Goal: Information Seeking & Learning: Compare options

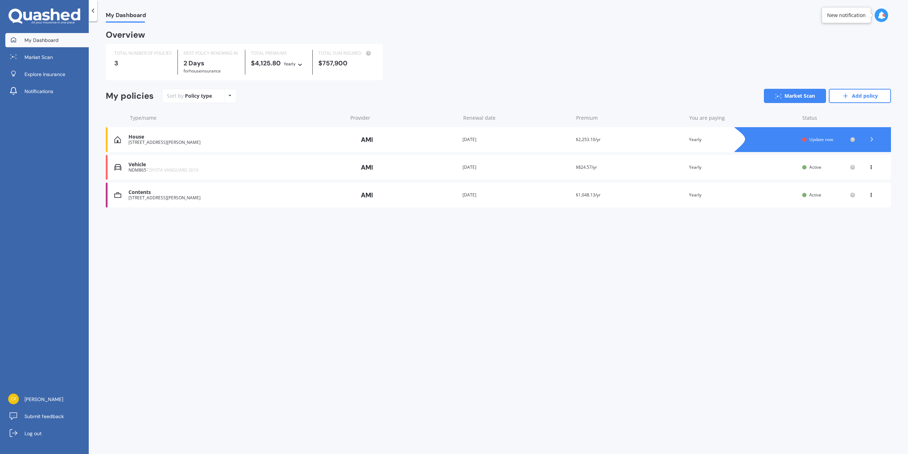
click at [818, 139] on span "Update now" at bounding box center [821, 139] width 24 height 6
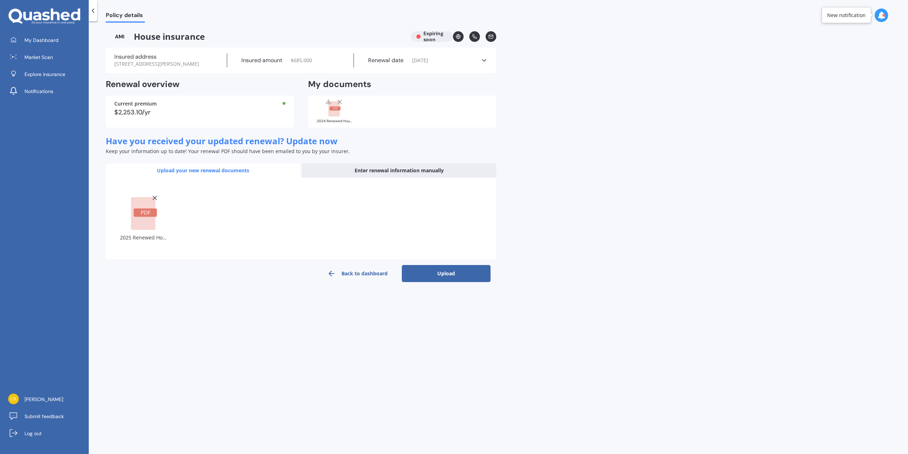
click at [447, 271] on button "Upload" at bounding box center [446, 273] width 89 height 17
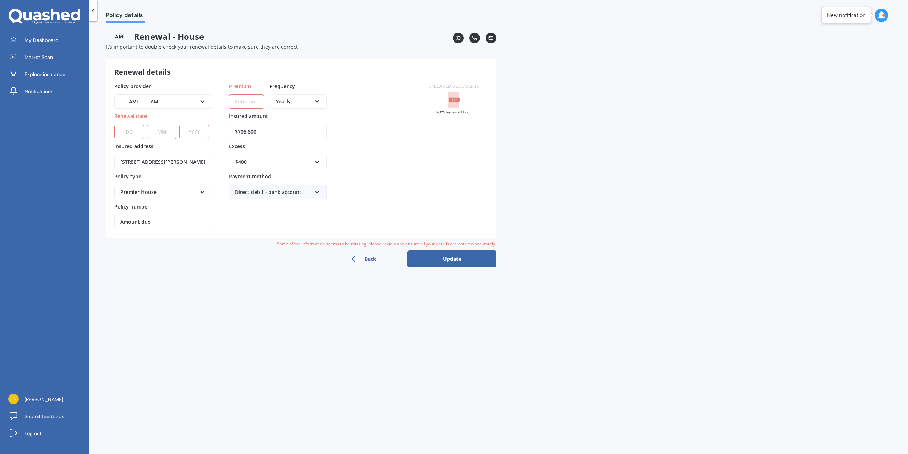
click at [127, 129] on select "DD 01 02 03 04 05 06 07 08 09 10 11 12 13 14 15 16 17 18 19 20 21 22 23 24 25 2…" at bounding box center [129, 132] width 30 height 14
select select "12"
click at [114, 125] on select "DD 01 02 03 04 05 06 07 08 09 10 11 12 13 14 15 16 17 18 19 20 21 22 23 24 25 2…" at bounding box center [129, 132] width 30 height 14
click at [166, 122] on div "DD 01 02 03 04 05 06 07 08 09 10 11 12 13 14 15 16 17 18 19 20 21 22 23 24 25 2…" at bounding box center [161, 127] width 95 height 23
click at [166, 129] on select "MM 01 02 03 04 05 06 07 08 09 10 11 12" at bounding box center [162, 132] width 30 height 14
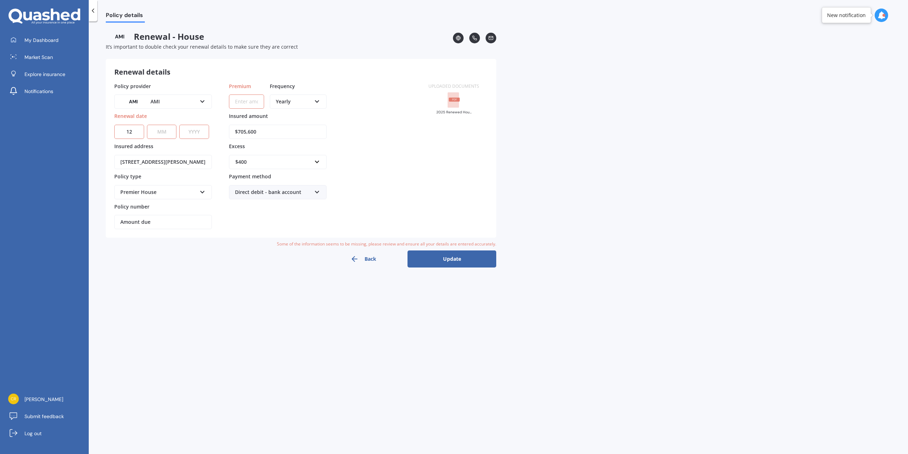
select select "10"
click at [147, 125] on select "MM 01 02 03 04 05 06 07 08 09 10 11 12" at bounding box center [162, 132] width 30 height 14
click at [200, 128] on select "YYYY 2027 2026 2025 2024 2023 2022 2021 2020 2019 2018 2017 2016 2015 2014 2013…" at bounding box center [194, 132] width 30 height 14
select select "2025"
click at [179, 125] on select "YYYY 2027 2026 2025 2024 2023 2022 2021 2020 2019 2018 2017 2016 2015 2014 2013…" at bounding box center [194, 132] width 30 height 14
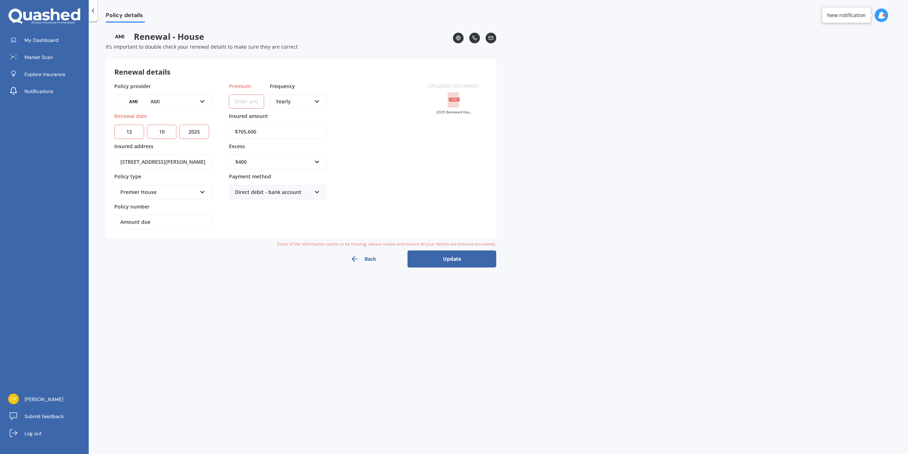
click at [181, 224] on input "Amount due" at bounding box center [163, 222] width 98 height 14
drag, startPoint x: 188, startPoint y: 223, endPoint x: 105, endPoint y: 219, distance: 83.1
click at [105, 219] on div "Policy details Renewal - House It’s important to double check your renewal deta…" at bounding box center [498, 239] width 819 height 432
type input "2"
click at [134, 216] on input "Policy number" at bounding box center [163, 222] width 98 height 14
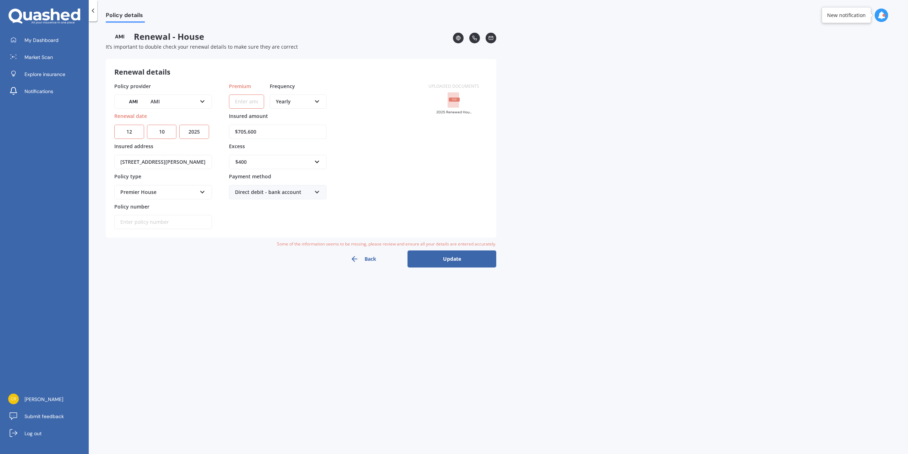
paste input "9719"
type input "9719"
click at [151, 223] on input "Policy number" at bounding box center [163, 222] width 98 height 14
paste input "9719"
type input "9"
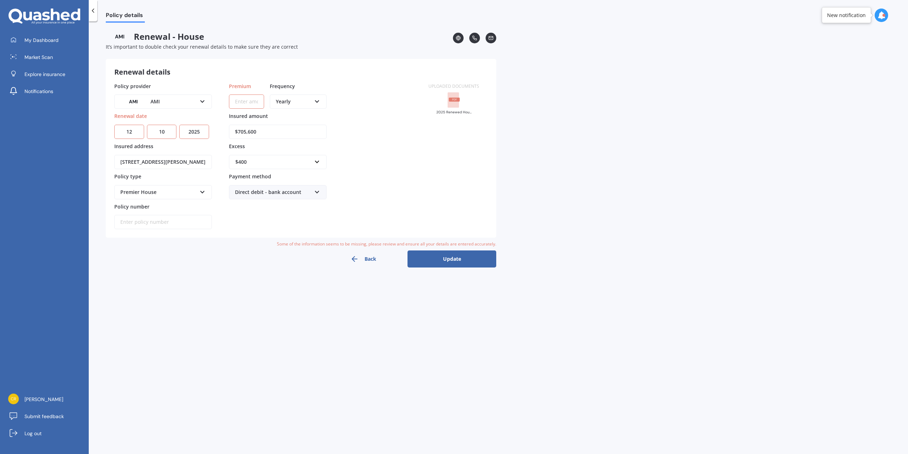
click at [237, 102] on input "Premium" at bounding box center [246, 101] width 35 height 14
type input "$2,530.15"
click at [301, 109] on div "Yearly" at bounding box center [297, 115] width 55 height 13
click at [314, 193] on div "Direct debit - bank account Direct debit - bank account Direct debit - credit/d…" at bounding box center [278, 192] width 98 height 14
click at [300, 221] on span "Direct debit - credit/debit card" at bounding box center [271, 218] width 73 height 7
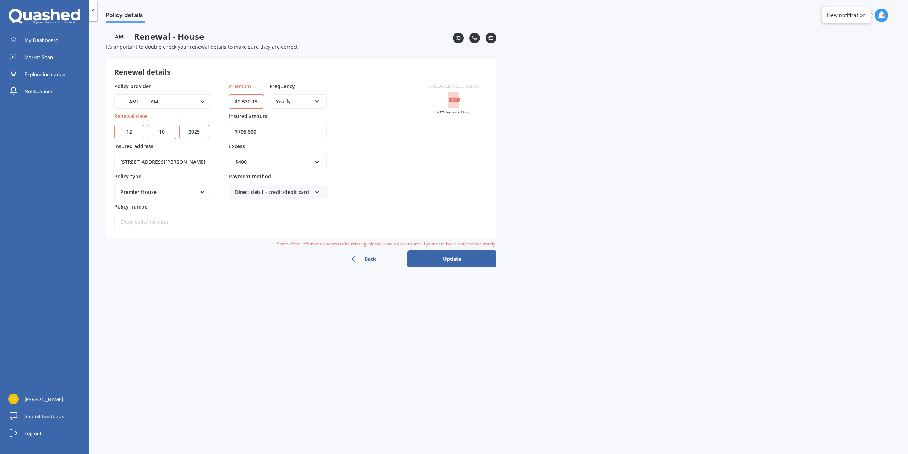
click at [441, 262] on button "Update" at bounding box center [451, 258] width 89 height 17
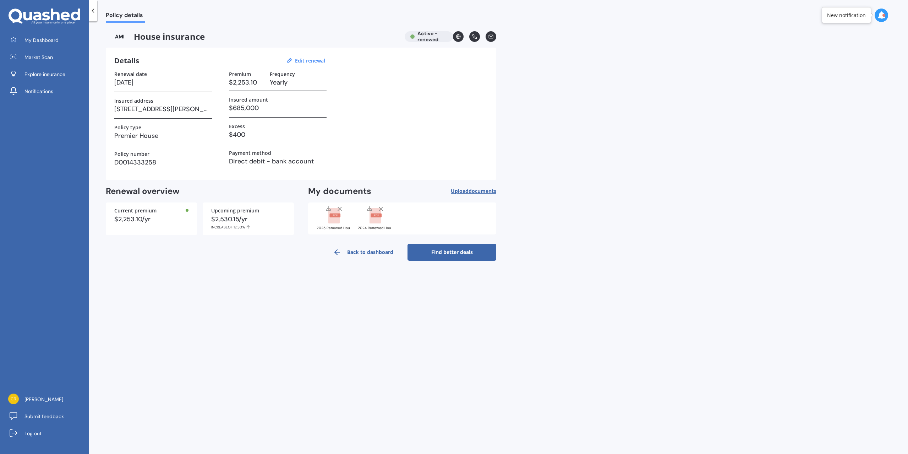
click at [458, 255] on link "Find better deals" at bounding box center [451, 251] width 89 height 17
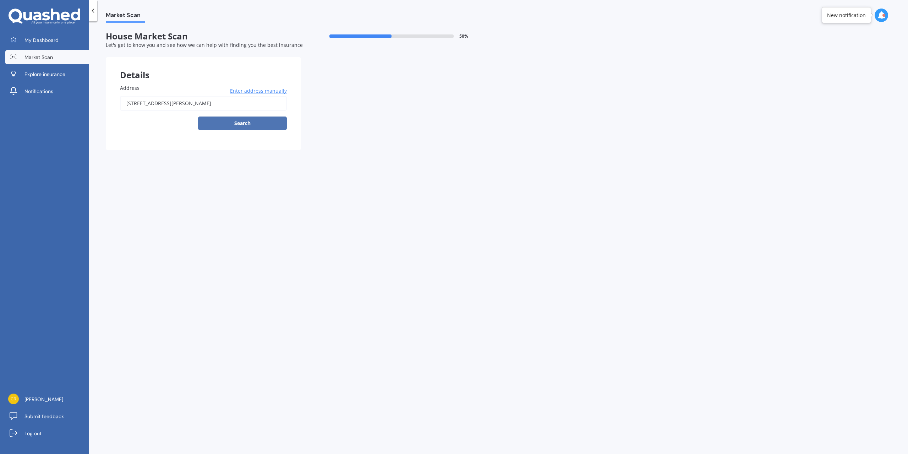
click at [239, 125] on button "Search" at bounding box center [242, 122] width 89 height 13
type input "[STREET_ADDRESS][PERSON_NAME]"
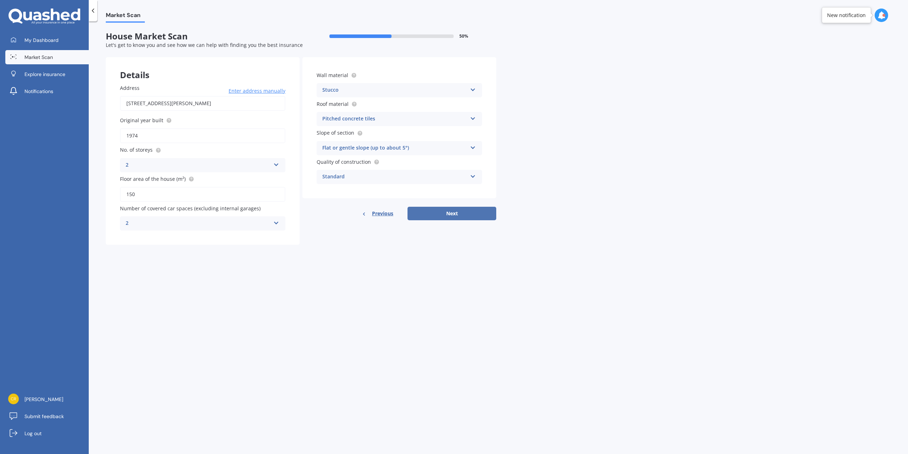
click at [445, 215] on button "Next" at bounding box center [451, 213] width 89 height 13
select select "10"
select select "04"
select select "1984"
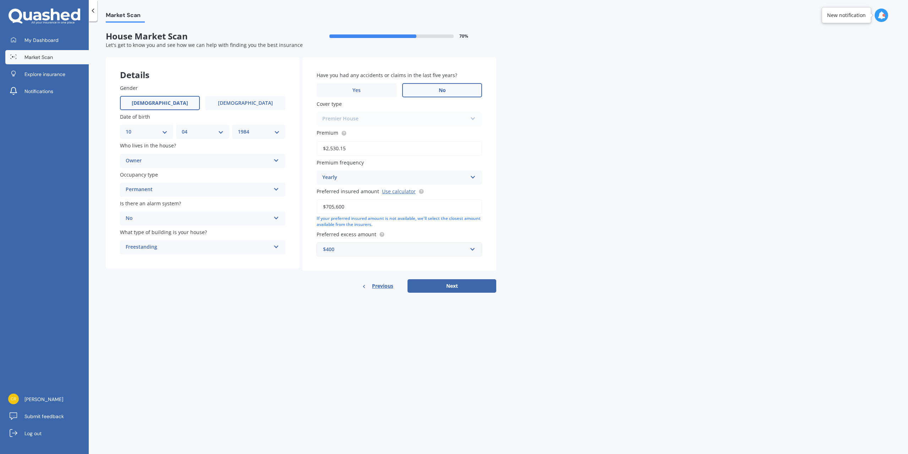
click at [425, 90] on label "No" at bounding box center [442, 90] width 80 height 14
click at [0, 0] on input "No" at bounding box center [0, 0] width 0 height 0
click at [449, 287] on button "Next" at bounding box center [451, 285] width 89 height 13
select select "10"
select select "04"
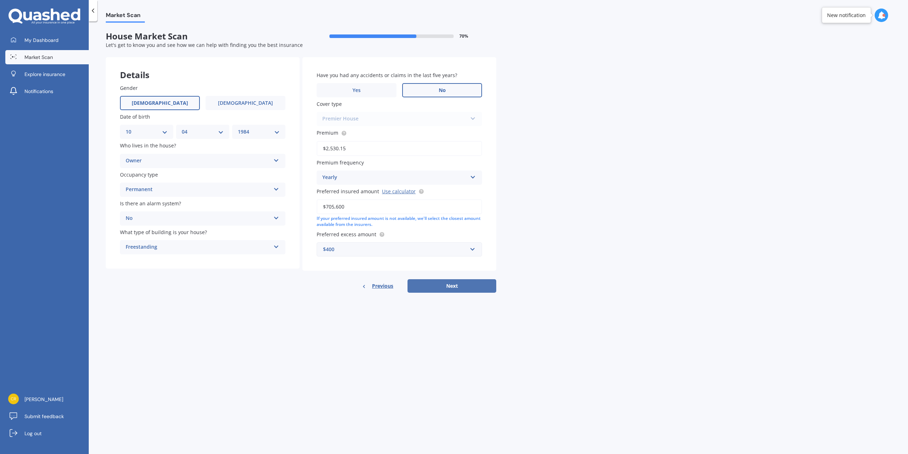
select select "1984"
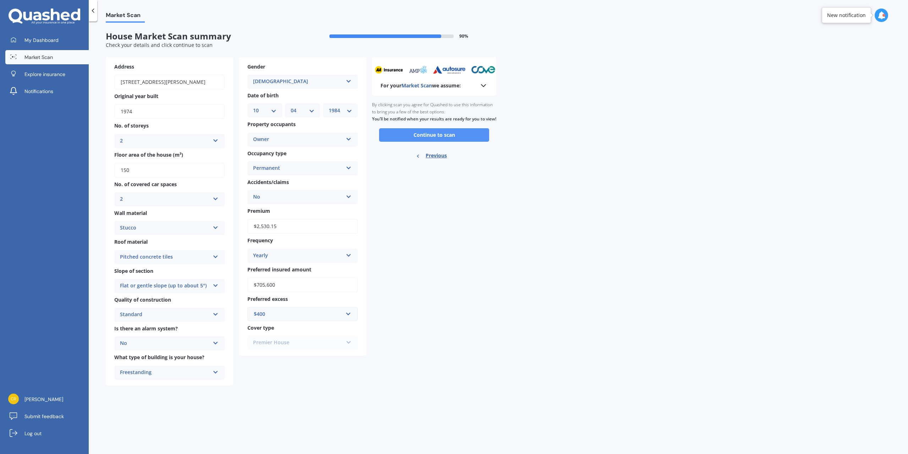
click at [429, 142] on button "Continue to scan" at bounding box center [434, 134] width 110 height 13
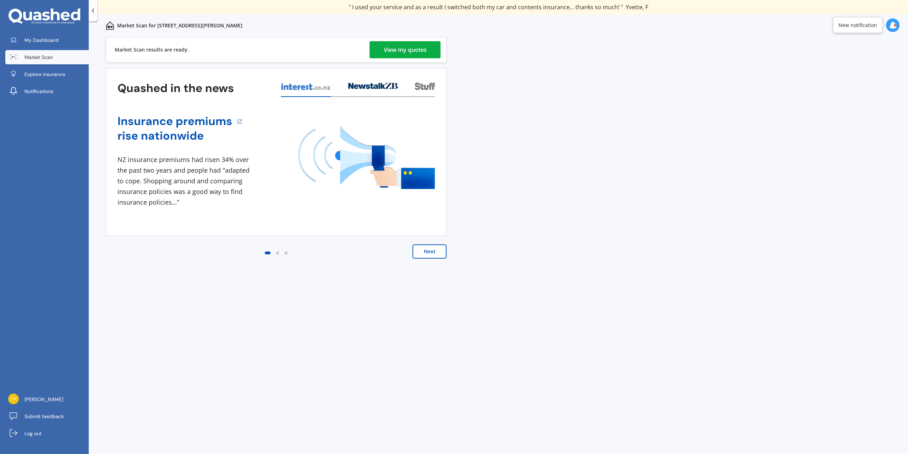
click at [402, 46] on div "View my quotes" at bounding box center [405, 49] width 43 height 17
